Goal: Check status: Check status

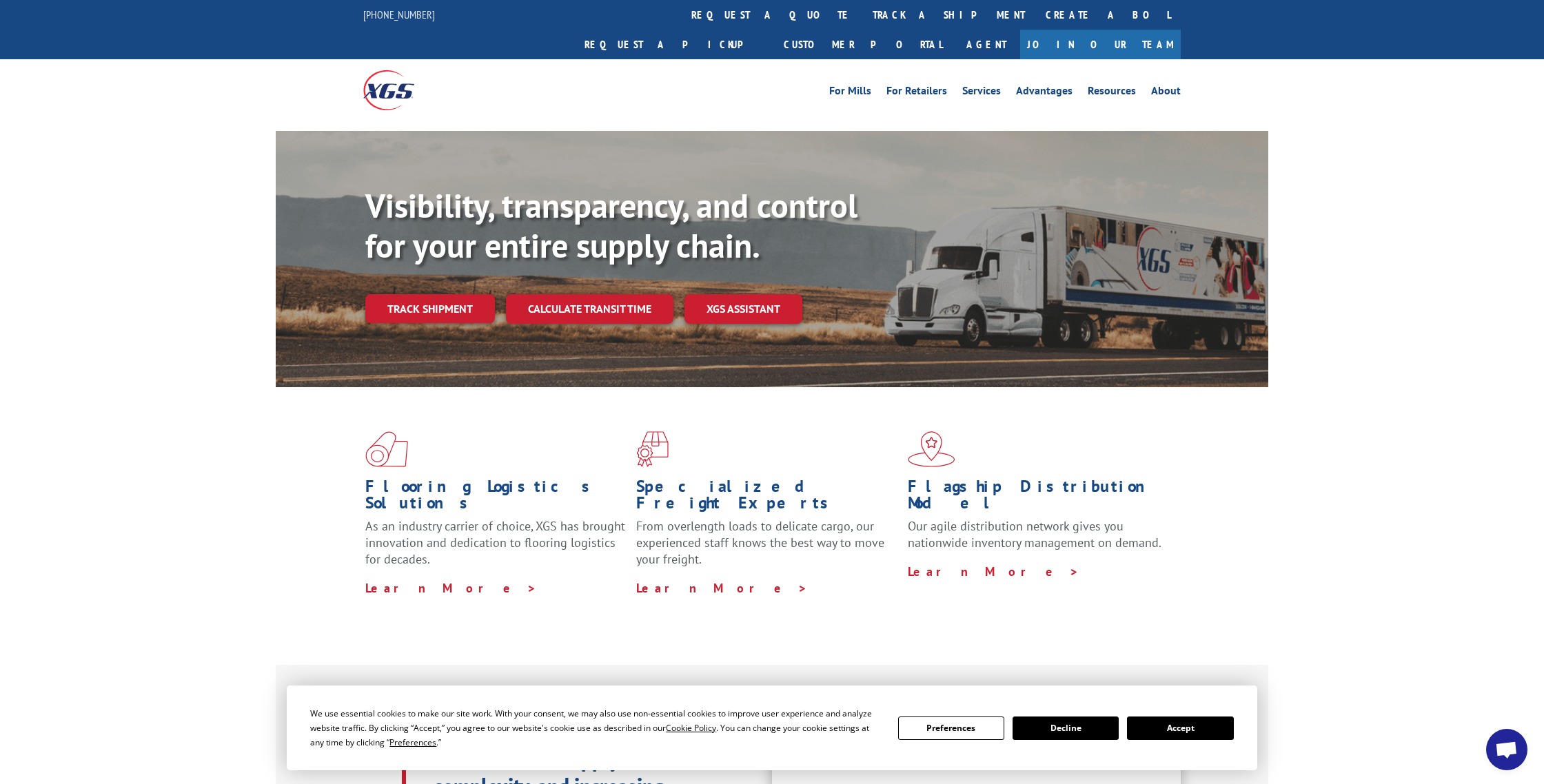
click at [1196, 730] on button "Accept" at bounding box center [1180, 728] width 107 height 24
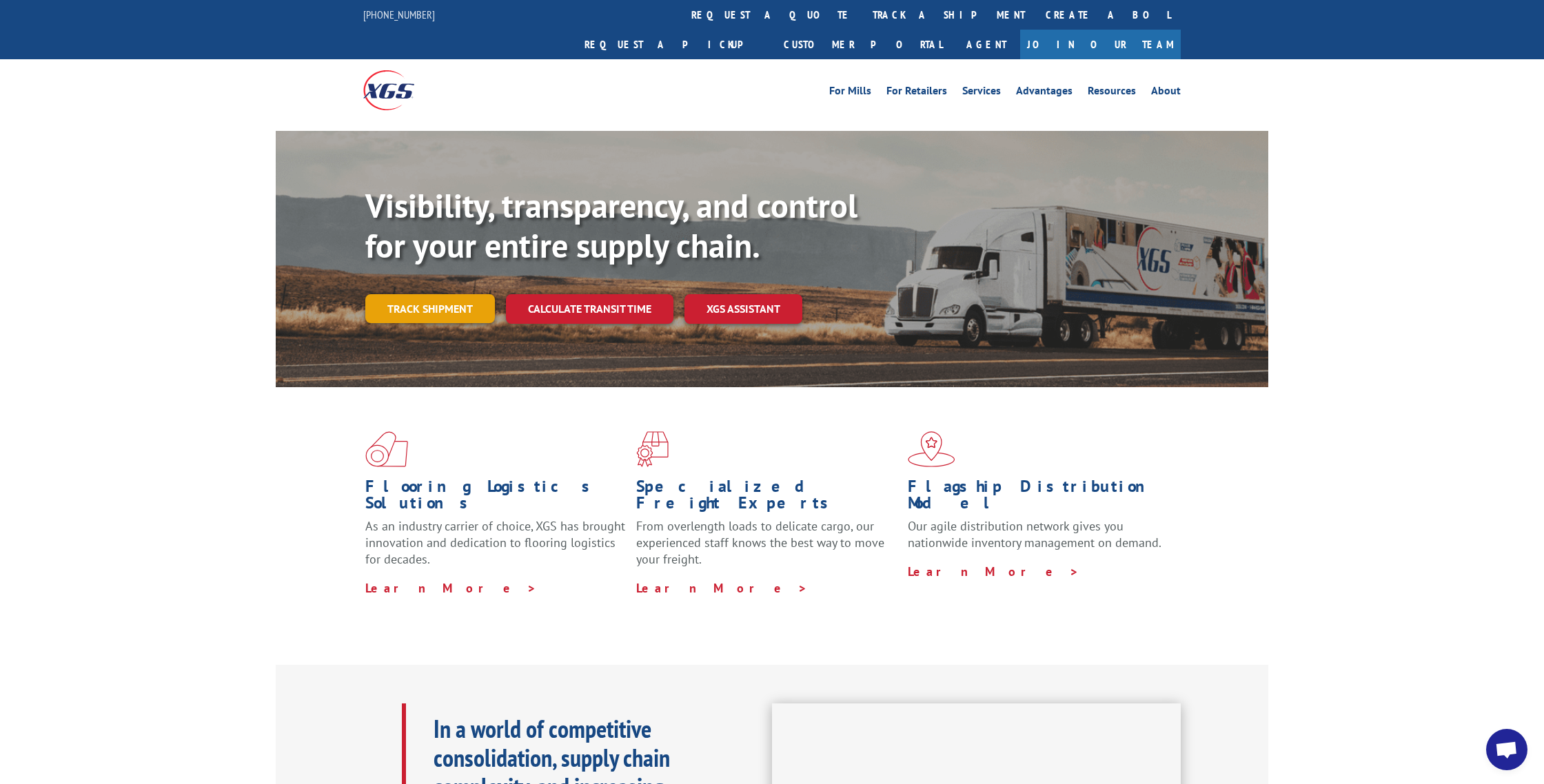
click at [447, 294] on link "Track shipment" at bounding box center [430, 308] width 130 height 29
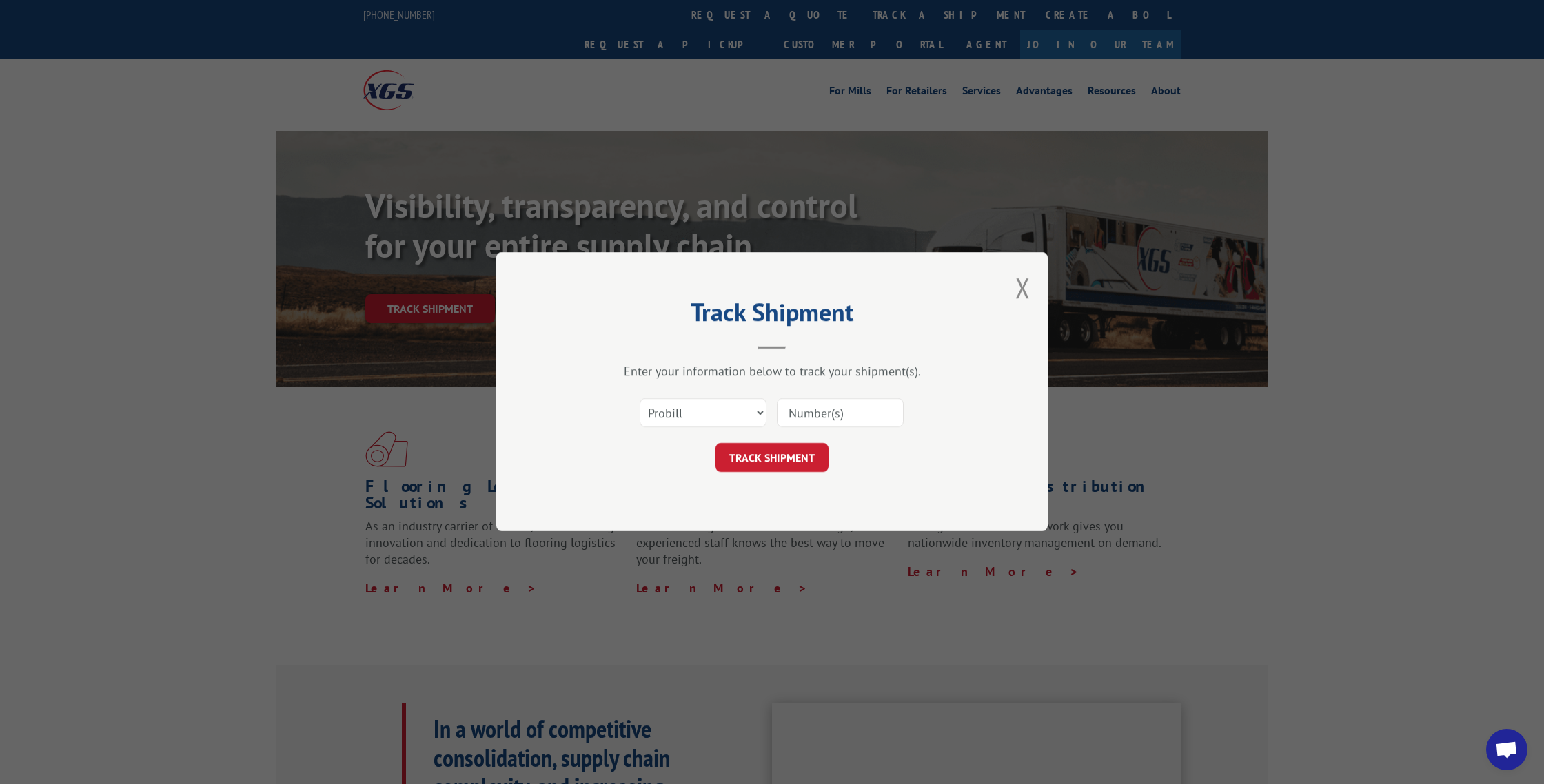
click at [833, 413] on input at bounding box center [840, 413] width 127 height 29
type input "17685512"
click button "TRACK SHIPMENT" at bounding box center [772, 458] width 113 height 29
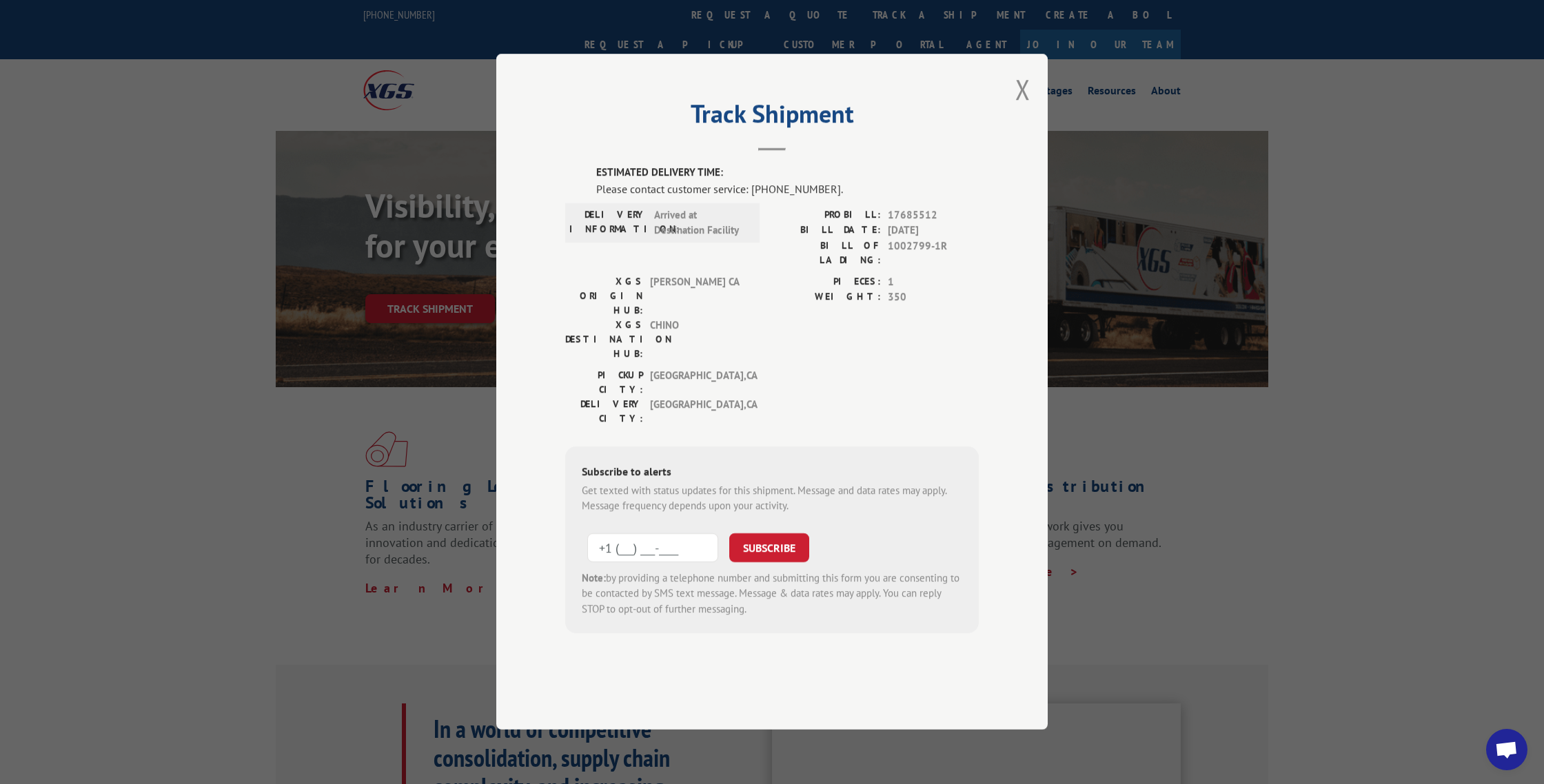
click at [654, 533] on input "+1 (___) ___-____" at bounding box center [652, 548] width 131 height 29
type input "[PHONE_NUMBER]"
click at [729, 533] on button "SUBSCRIBE" at bounding box center [769, 548] width 80 height 29
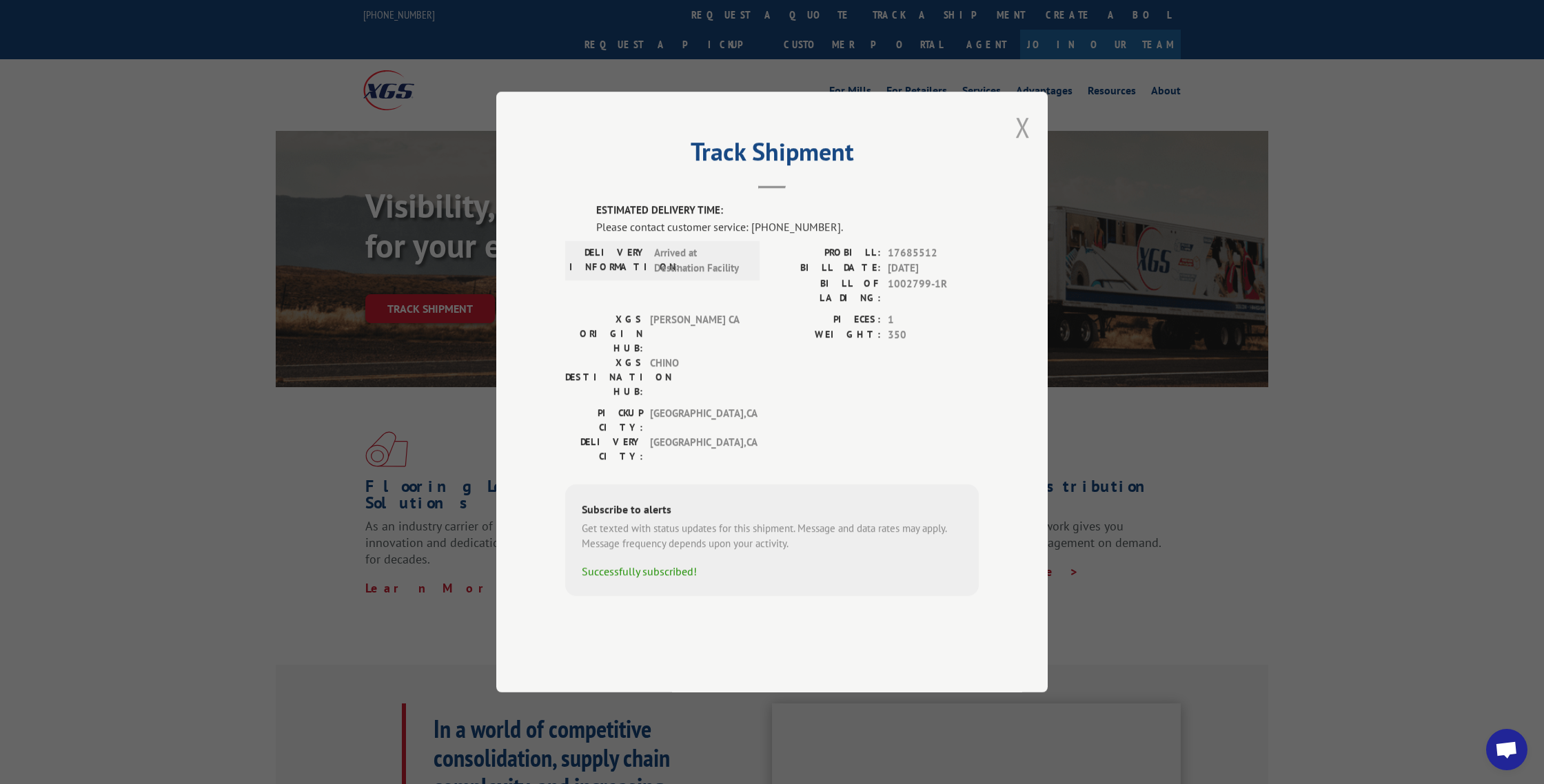
click at [1019, 145] on button "Close modal" at bounding box center [1022, 128] width 16 height 37
